Goal: Navigation & Orientation: Find specific page/section

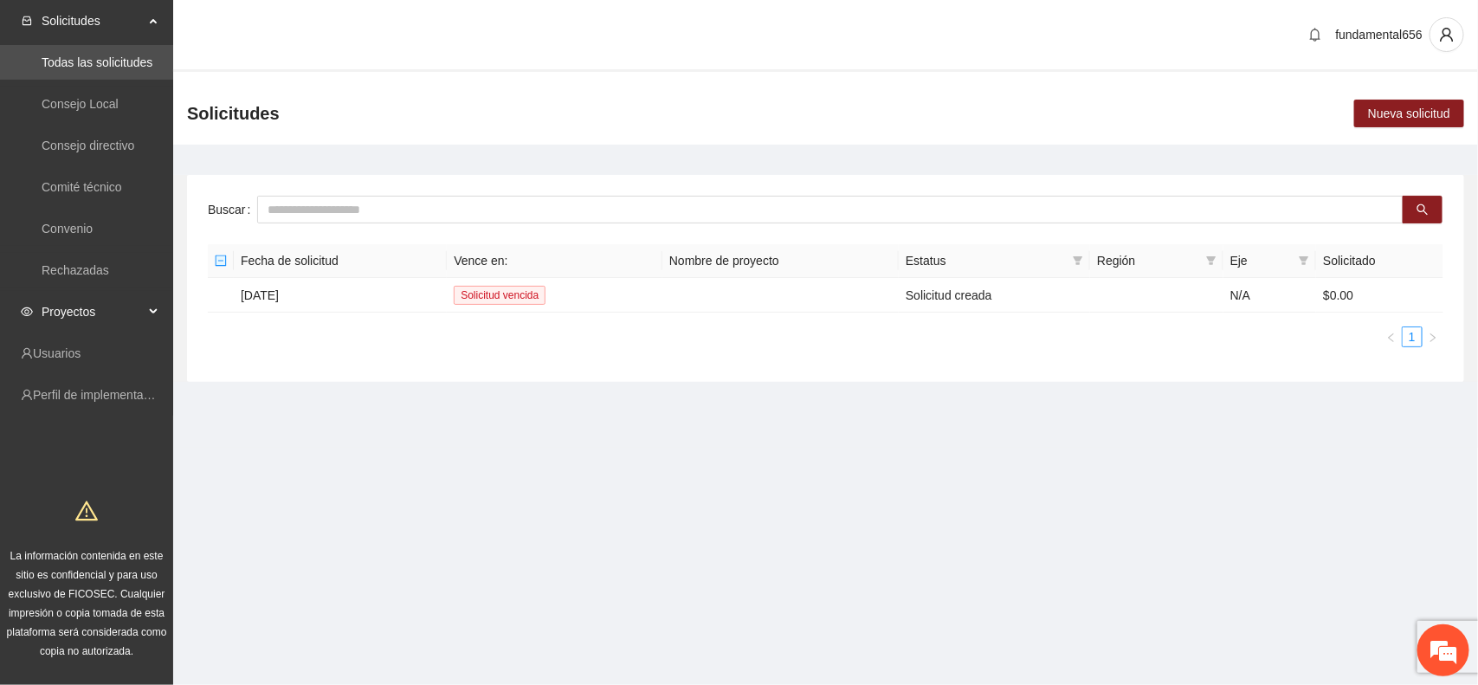
click at [108, 304] on span "Proyectos" at bounding box center [93, 311] width 102 height 35
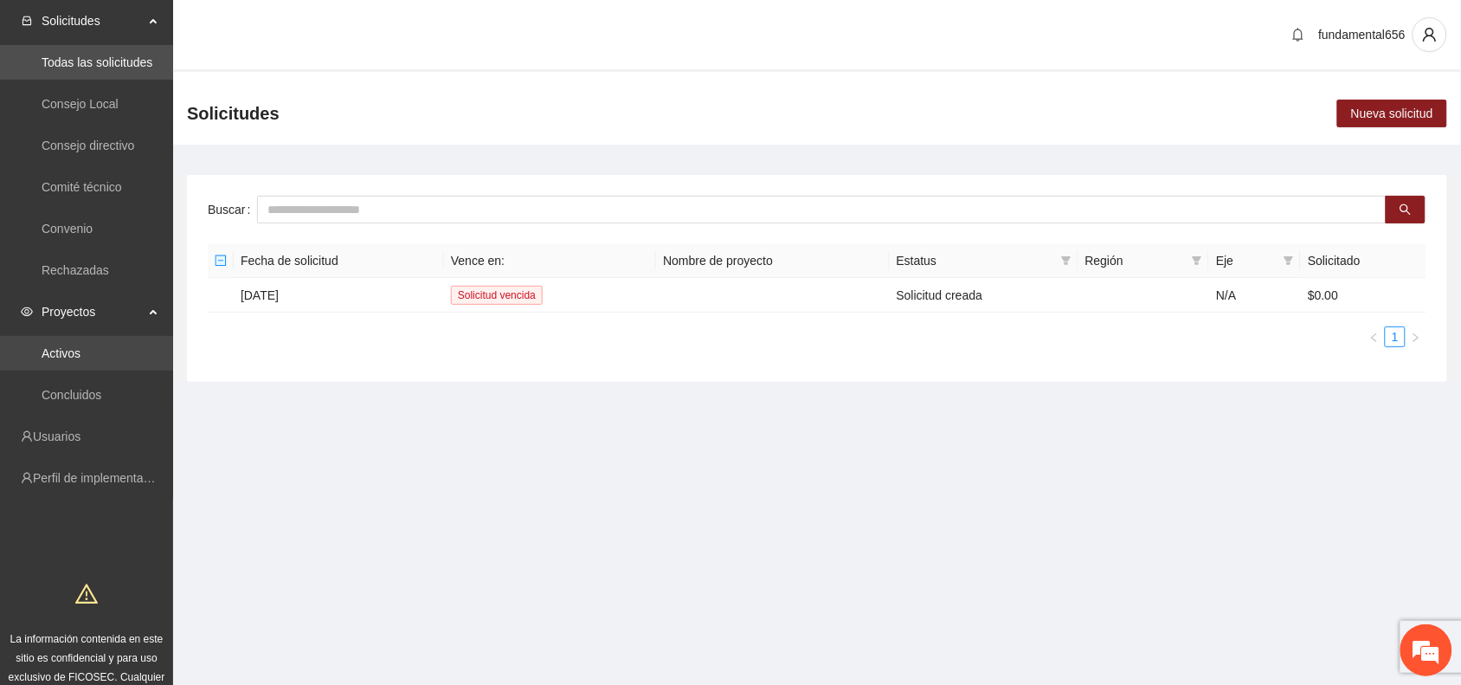
click at [80, 346] on link "Activos" at bounding box center [61, 353] width 39 height 14
